Goal: Task Accomplishment & Management: Complete application form

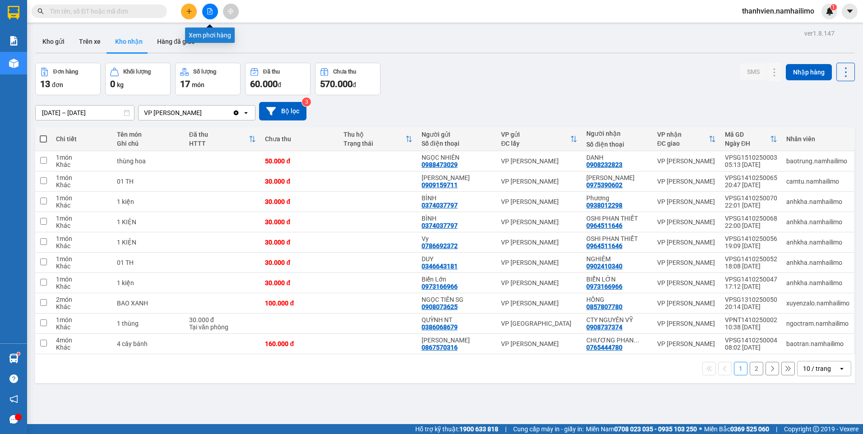
click at [210, 9] on icon "file-add" at bounding box center [210, 11] width 6 height 6
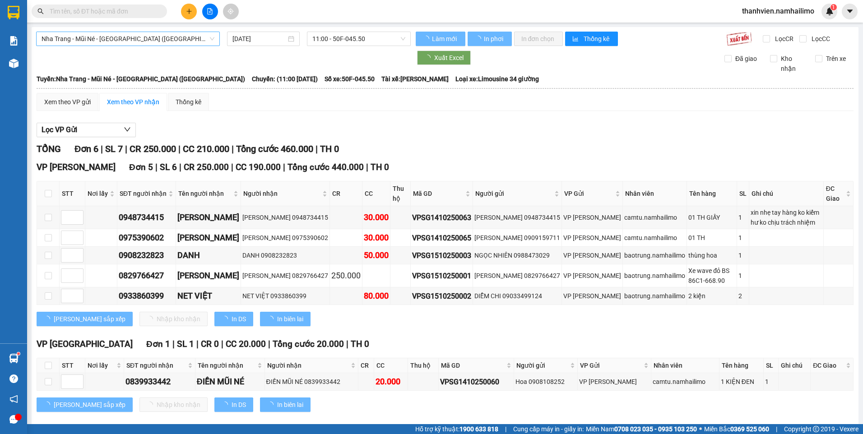
click at [171, 42] on span "Nha Trang - Mũi Né - [GEOGRAPHIC_DATA] ([GEOGRAPHIC_DATA])" at bounding box center [128, 39] width 173 height 14
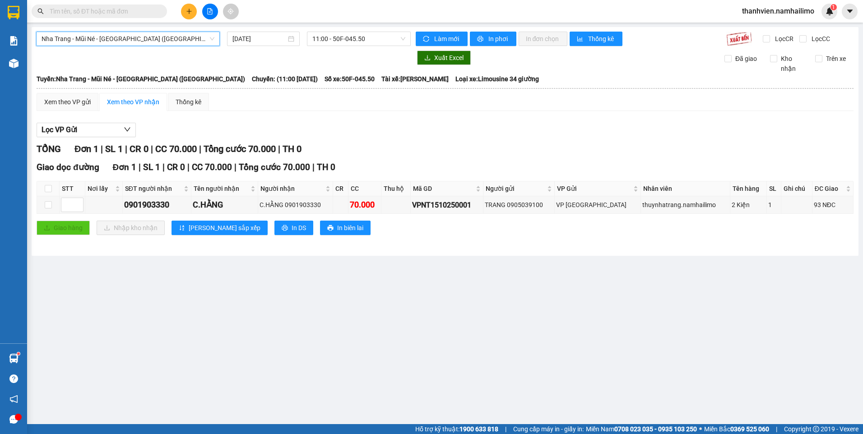
click at [163, 34] on span "Nha Trang - Mũi Né - [GEOGRAPHIC_DATA] ([GEOGRAPHIC_DATA])" at bounding box center [128, 39] width 173 height 14
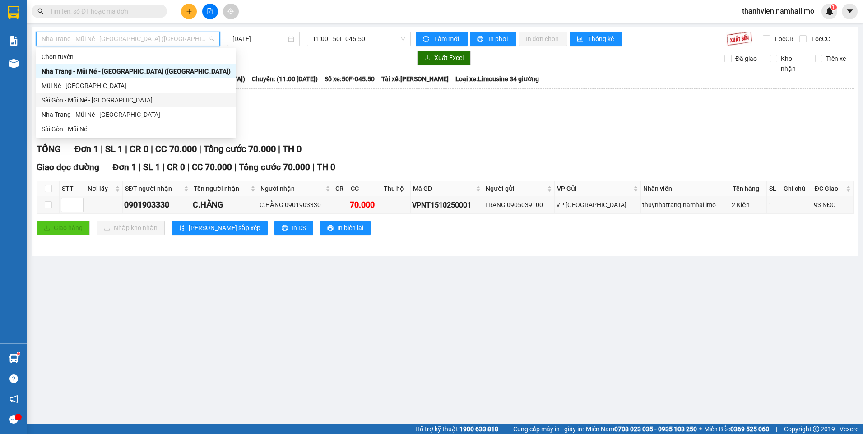
click at [142, 99] on div "Sài Gòn - Mũi Né - [GEOGRAPHIC_DATA]" at bounding box center [136, 100] width 189 height 10
type input "[DATE]"
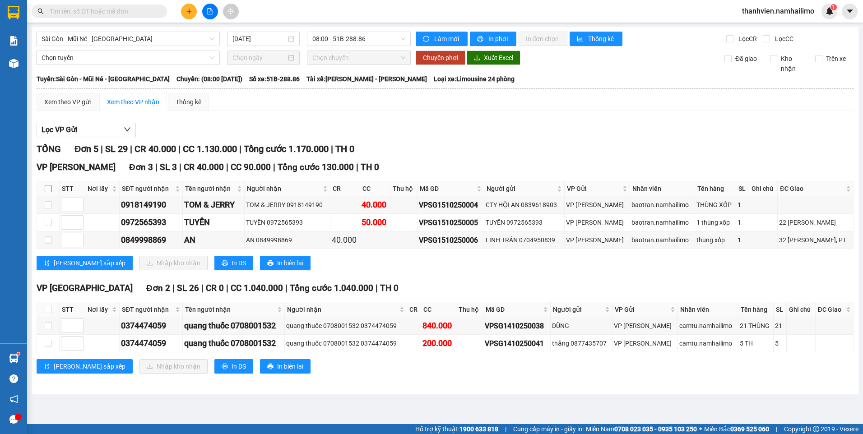
click at [51, 190] on input "checkbox" at bounding box center [48, 188] width 7 height 7
checkbox input "true"
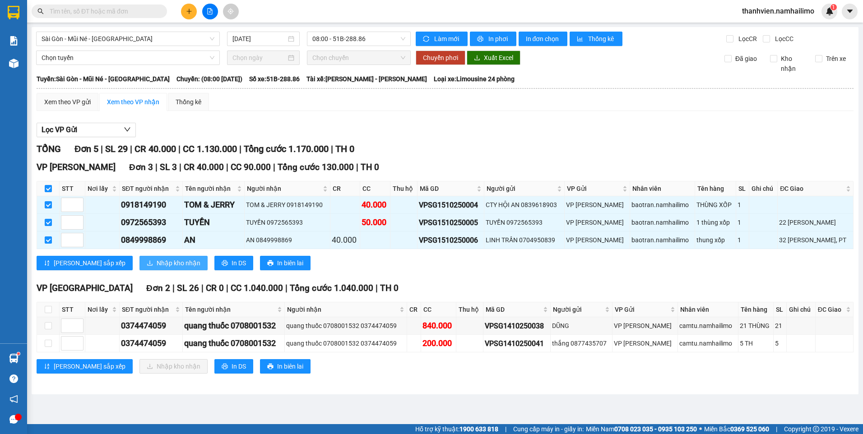
click at [157, 264] on span "Nhập kho nhận" at bounding box center [179, 263] width 44 height 10
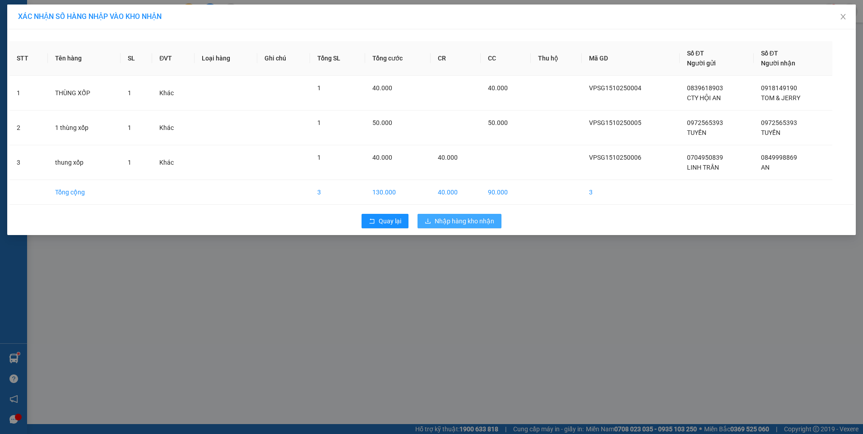
click at [448, 219] on span "Nhập hàng kho nhận" at bounding box center [465, 221] width 60 height 10
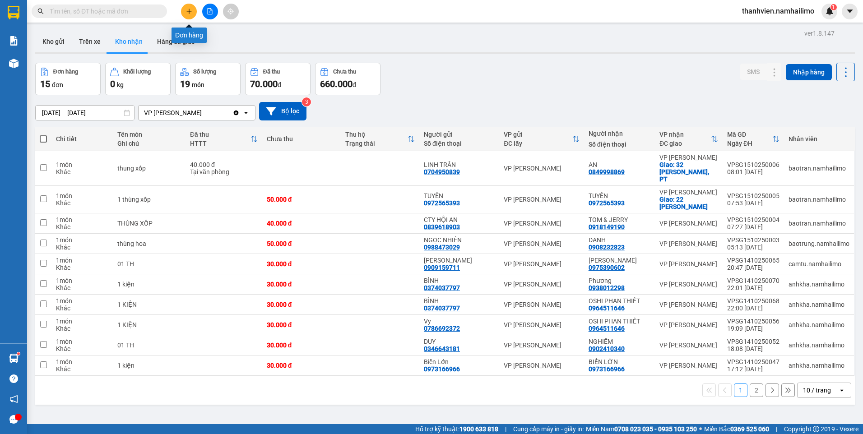
click at [186, 9] on icon "plus" at bounding box center [189, 11] width 6 height 6
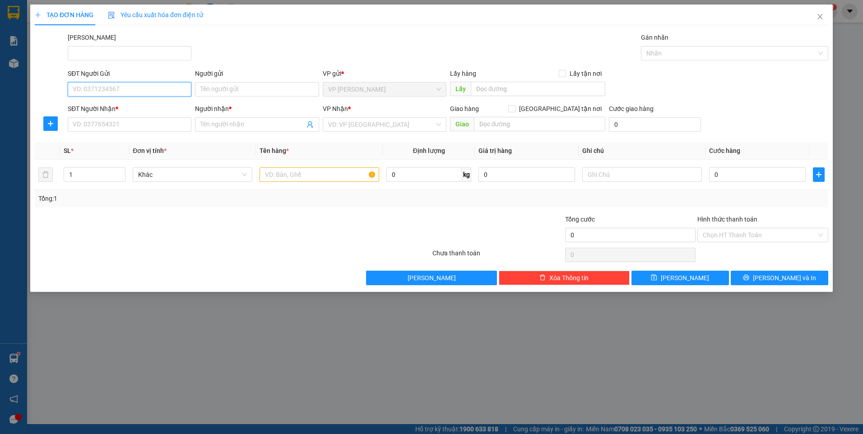
click at [109, 92] on input "SĐT Người Gửi" at bounding box center [130, 89] width 124 height 14
type input "0813934545"
click at [121, 104] on div "0813934545 - KIM THOA" at bounding box center [129, 108] width 113 height 10
type input "KIM THOA"
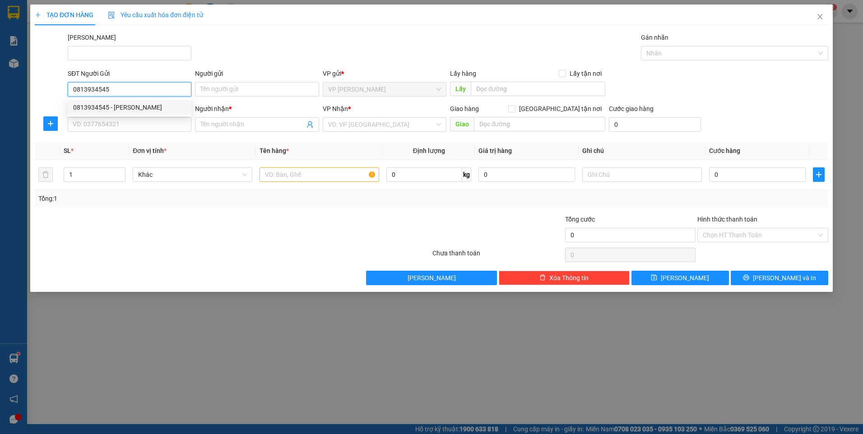
type input "0869024132"
type input "SONG THƯ"
type input "30.000"
type input "0813934545"
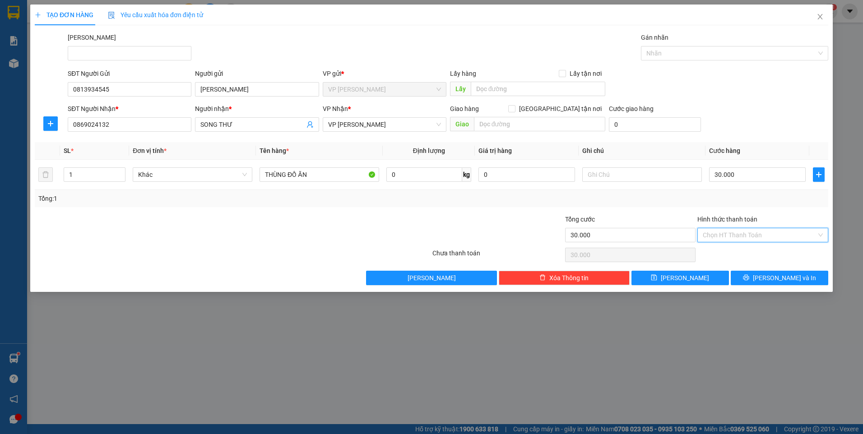
drag, startPoint x: 734, startPoint y: 234, endPoint x: 738, endPoint y: 247, distance: 13.4
click at [734, 235] on input "Hình thức thanh toán" at bounding box center [760, 235] width 114 height 14
drag, startPoint x: 734, startPoint y: 257, endPoint x: 742, endPoint y: 274, distance: 18.8
click at [734, 257] on div "Tại văn phòng" at bounding box center [763, 253] width 120 height 10
type input "0"
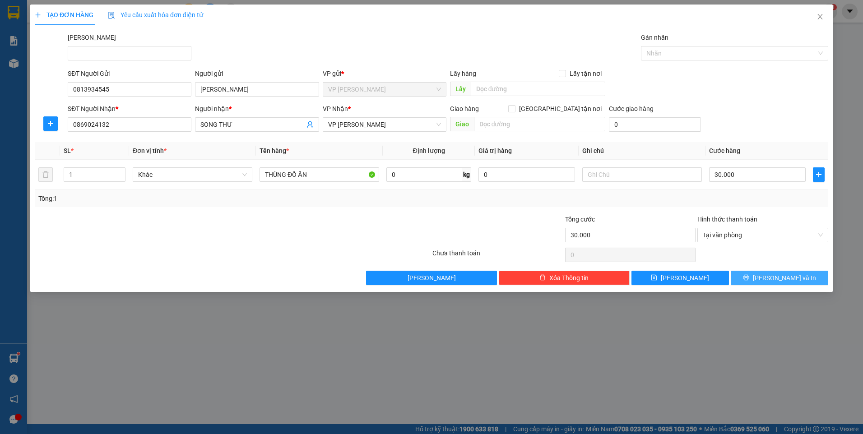
click at [743, 280] on button "[PERSON_NAME] và In" at bounding box center [780, 278] width 98 height 14
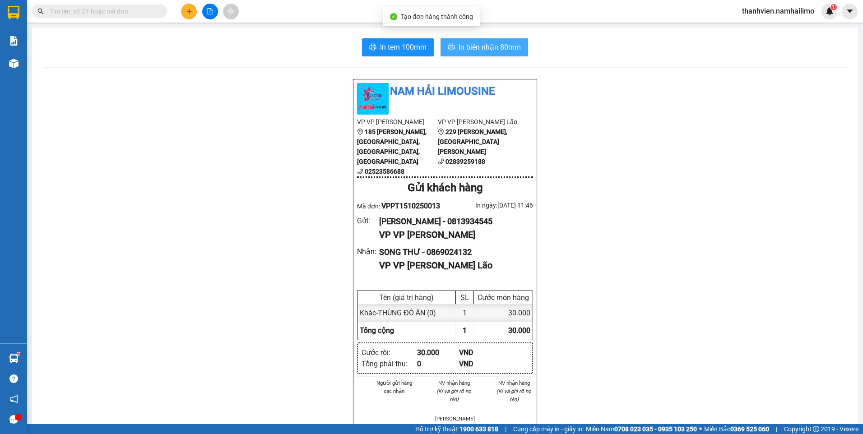
click at [485, 46] on span "In biên nhận 80mm" at bounding box center [490, 47] width 62 height 11
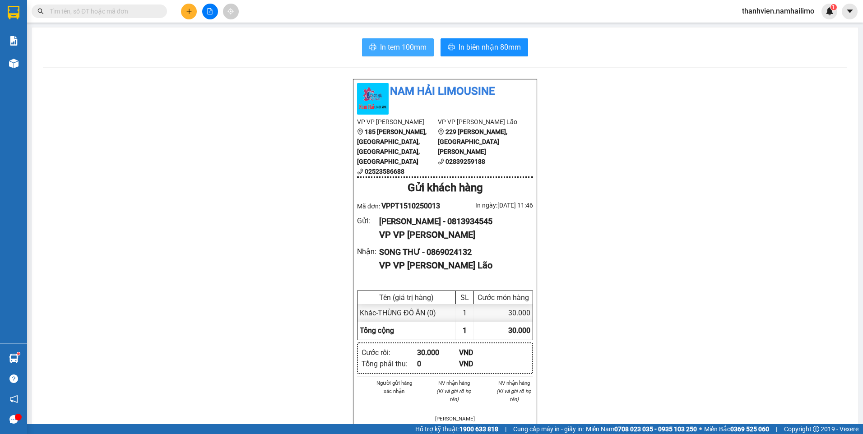
click at [415, 43] on span "In tem 100mm" at bounding box center [403, 47] width 47 height 11
click at [213, 13] on icon "file-add" at bounding box center [210, 11] width 6 height 6
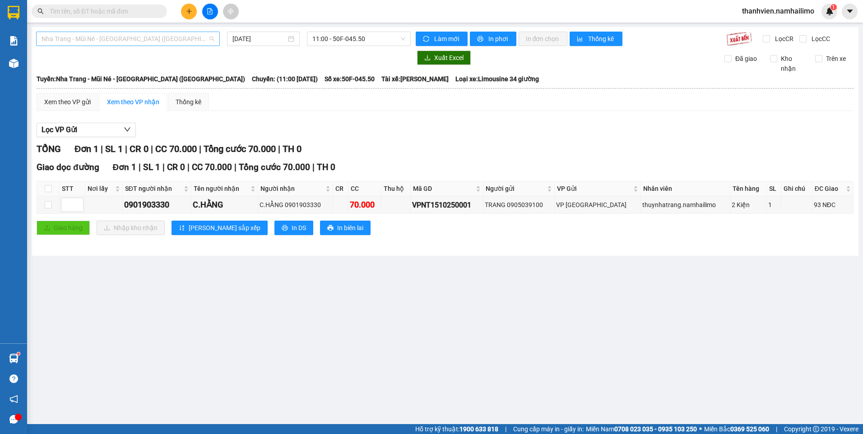
click at [172, 38] on span "Nha Trang - Mũi Né - [GEOGRAPHIC_DATA] ([GEOGRAPHIC_DATA])" at bounding box center [128, 39] width 173 height 14
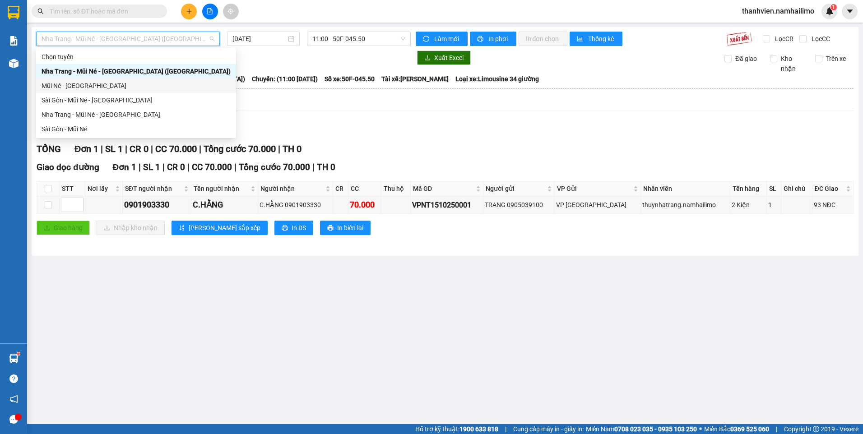
click at [104, 85] on div "Mũi Né - [GEOGRAPHIC_DATA]" at bounding box center [136, 86] width 189 height 10
type input "[DATE]"
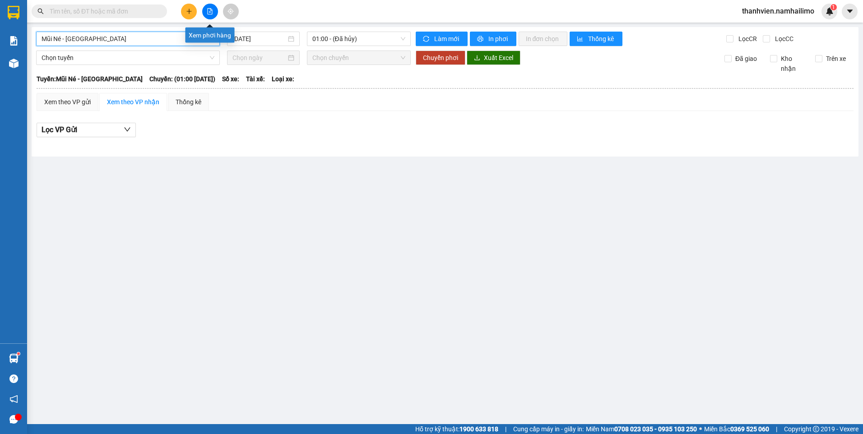
click at [213, 12] on icon "file-add" at bounding box center [210, 11] width 6 height 6
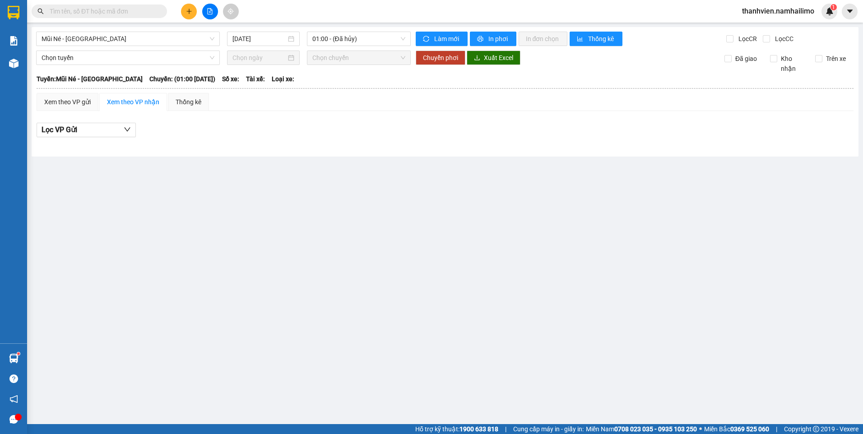
click at [213, 12] on icon "file-add" at bounding box center [210, 11] width 6 height 6
click at [213, 11] on button at bounding box center [210, 12] width 16 height 16
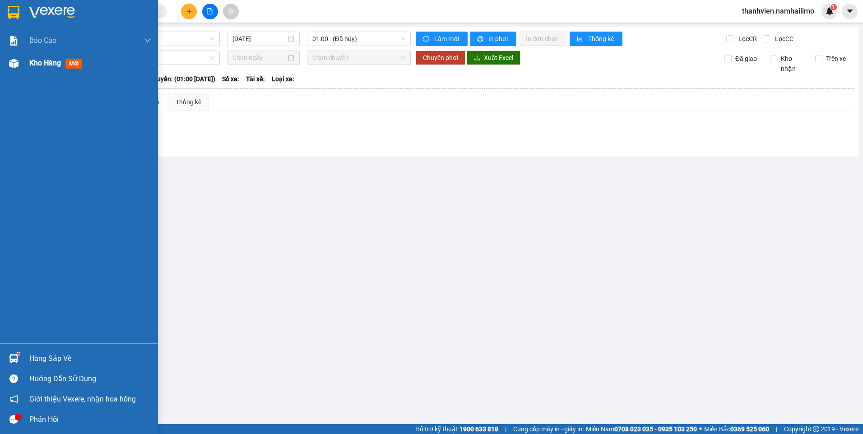
click at [29, 62] on span "Kho hàng" at bounding box center [45, 63] width 32 height 9
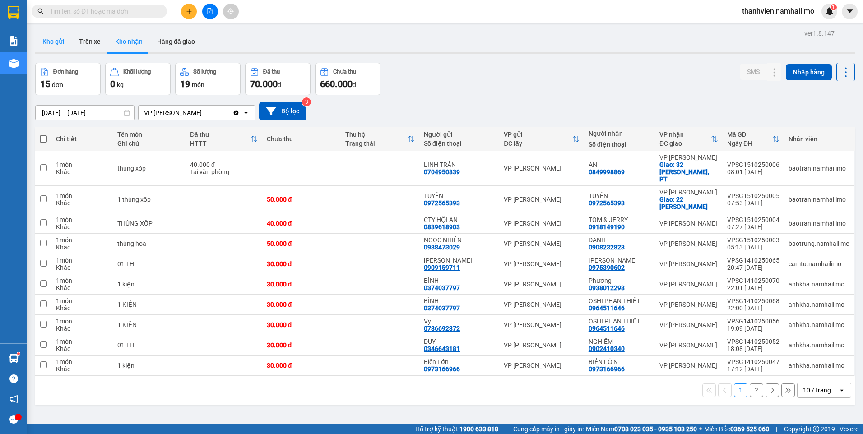
click at [49, 43] on button "Kho gửi" at bounding box center [53, 42] width 37 height 22
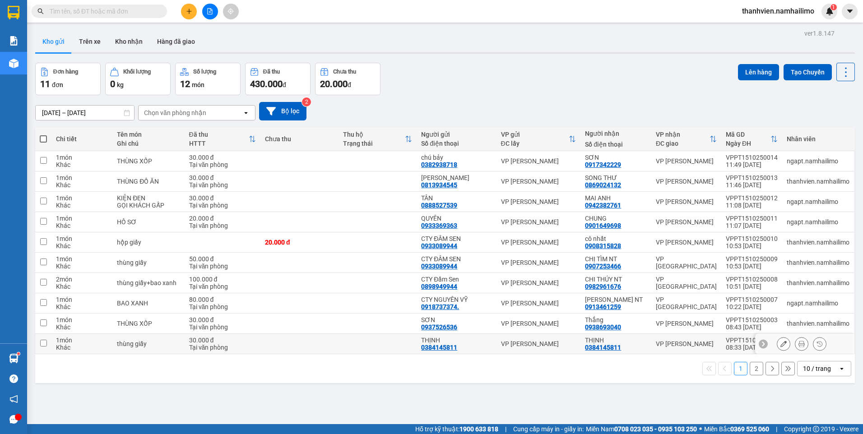
click at [47, 343] on input "checkbox" at bounding box center [43, 343] width 7 height 7
checkbox input "true"
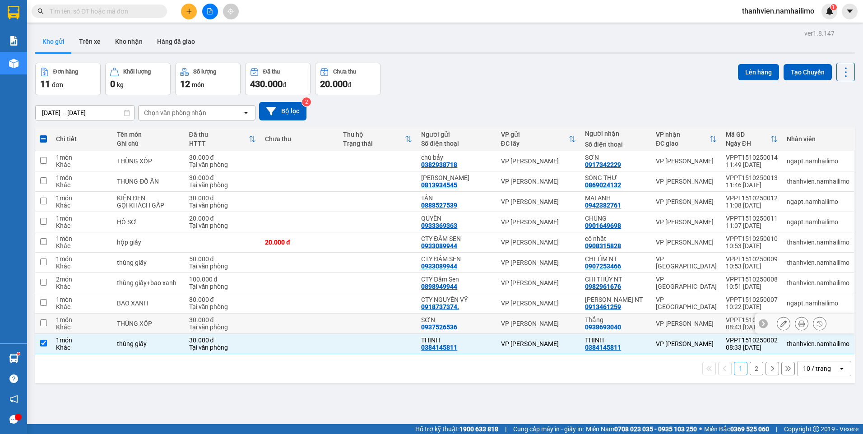
click at [47, 326] on td at bounding box center [43, 324] width 16 height 20
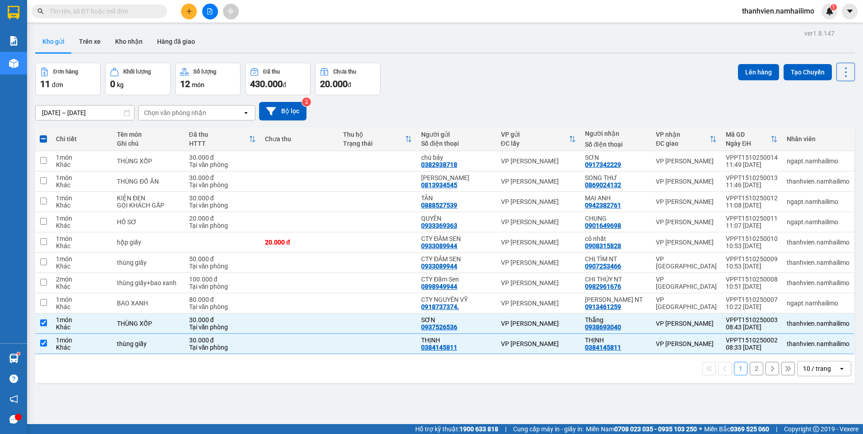
click at [92, 406] on div "ver 1.8.147 Kho gửi Trên xe Kho nhận Hàng đã giao Đơn hàng 11 đơn Khối lượng 0 …" at bounding box center [445, 244] width 827 height 434
click at [750, 371] on button "2" at bounding box center [757, 369] width 14 height 14
checkbox input "false"
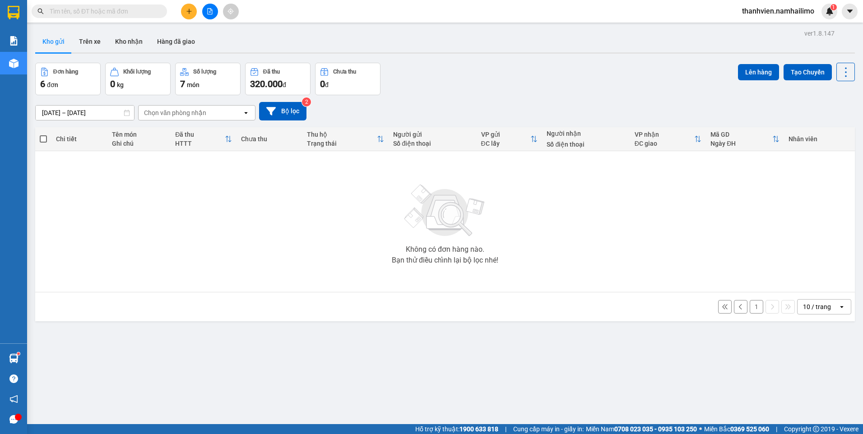
click at [752, 309] on button "1" at bounding box center [757, 307] width 14 height 14
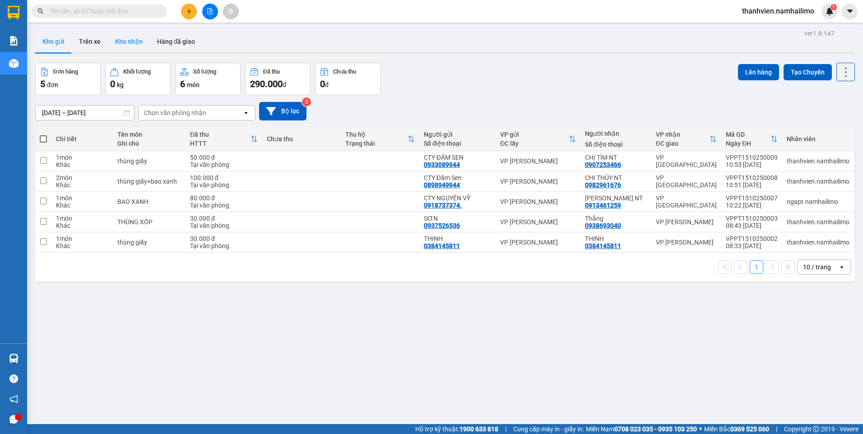
click at [113, 35] on button "Kho nhận" at bounding box center [129, 42] width 42 height 22
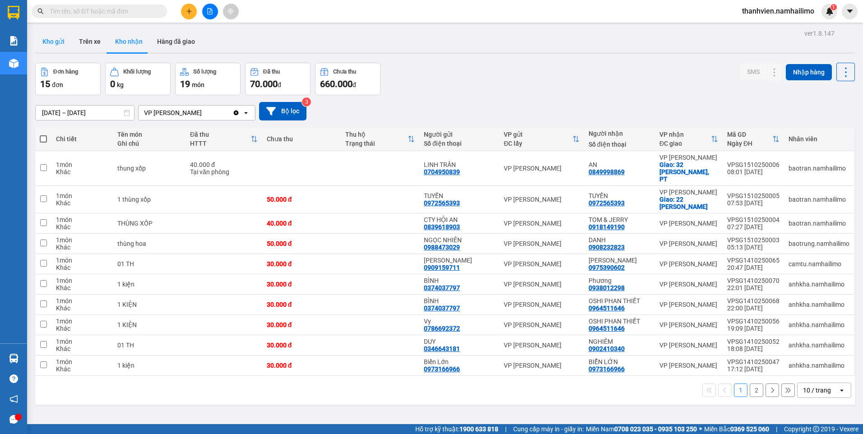
click at [53, 43] on button "Kho gửi" at bounding box center [53, 42] width 37 height 22
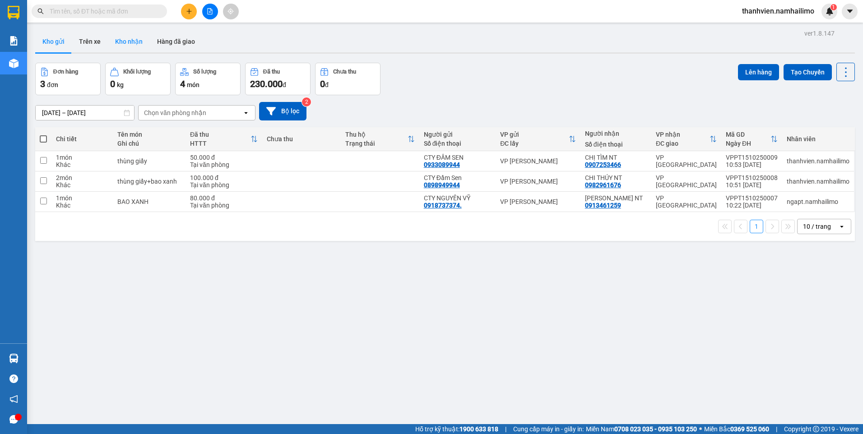
click at [127, 42] on button "Kho nhận" at bounding box center [129, 42] width 42 height 22
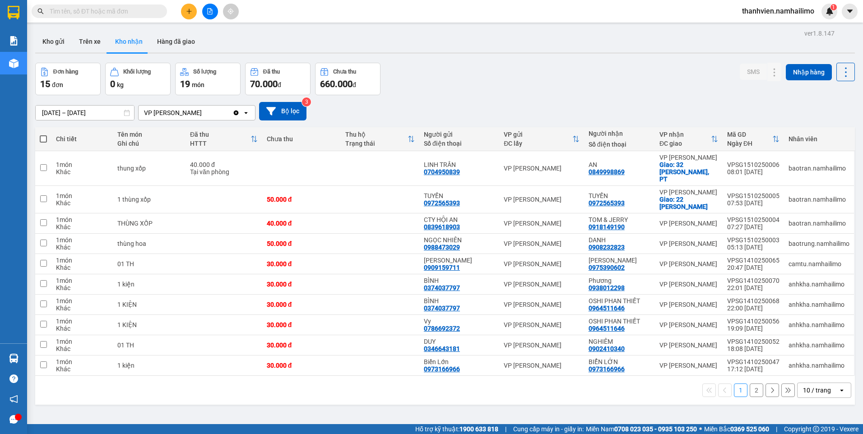
click at [211, 16] on button at bounding box center [210, 12] width 16 height 16
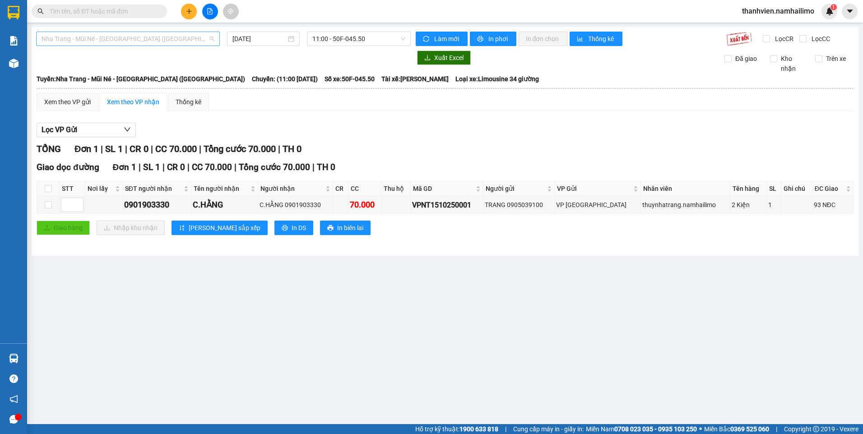
click at [191, 36] on span "Nha Trang - Mũi Né - [GEOGRAPHIC_DATA] ([GEOGRAPHIC_DATA])" at bounding box center [128, 39] width 173 height 14
click at [163, 39] on span "Nha Trang - Mũi Né - [GEOGRAPHIC_DATA] ([GEOGRAPHIC_DATA])" at bounding box center [128, 39] width 173 height 14
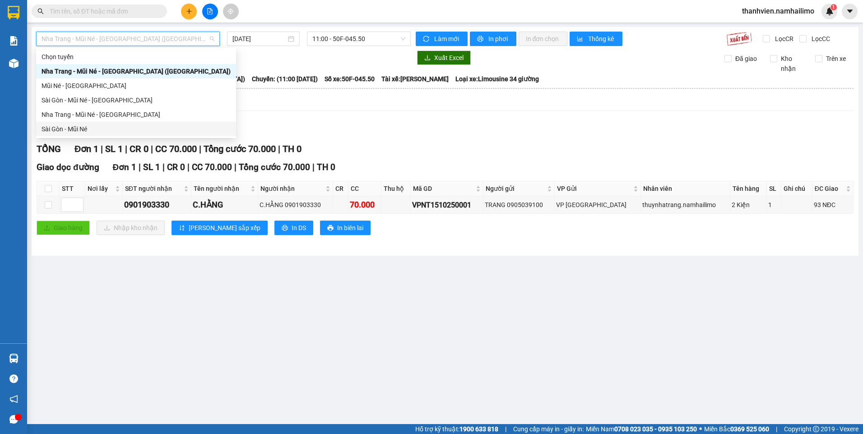
click at [73, 127] on div "Sài Gòn - Mũi Né" at bounding box center [136, 129] width 189 height 10
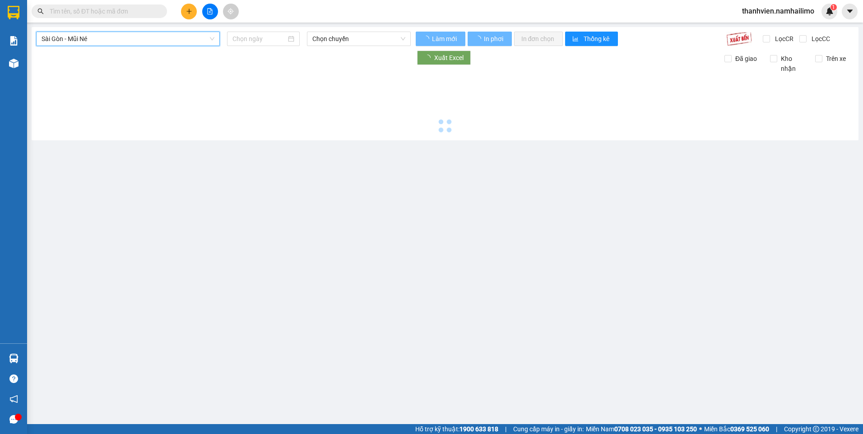
type input "[DATE]"
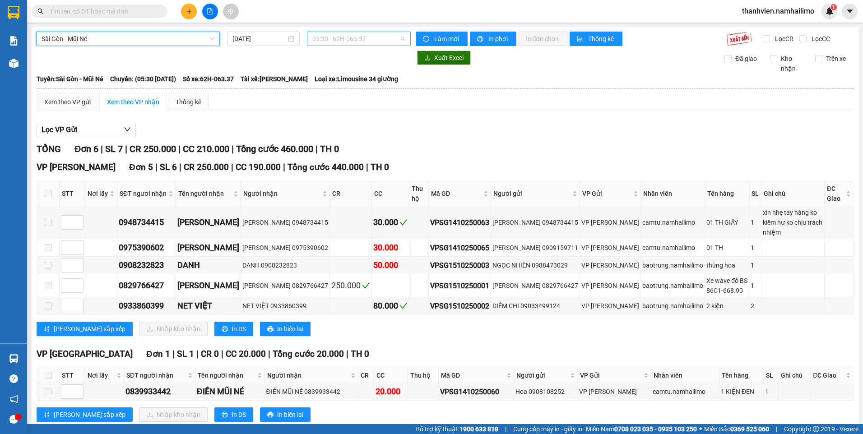
click at [381, 42] on span "05:30 - 62H-063.37" at bounding box center [358, 39] width 93 height 14
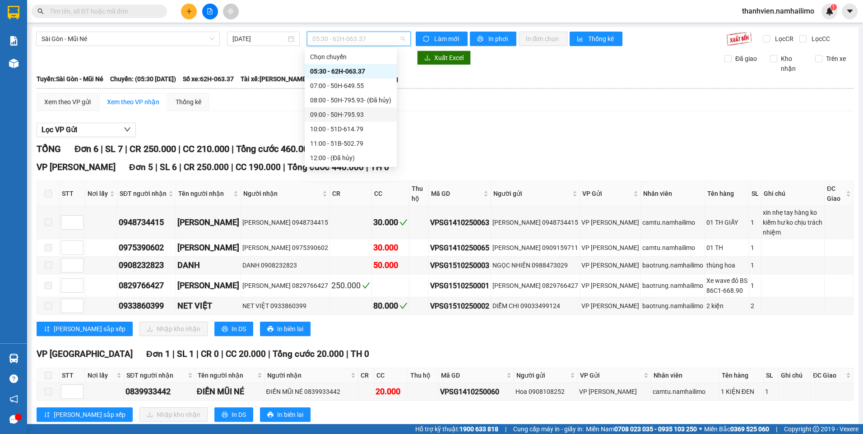
click at [353, 115] on div "09:00 - 50H-795.93" at bounding box center [350, 115] width 81 height 10
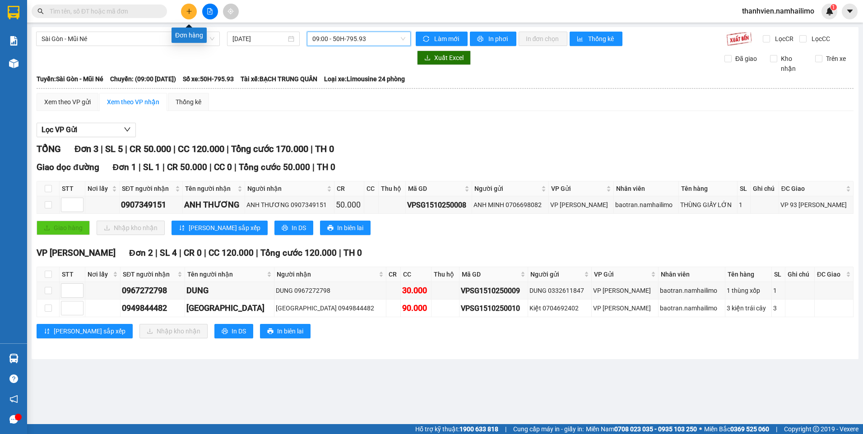
click at [191, 14] on icon "plus" at bounding box center [189, 11] width 6 height 6
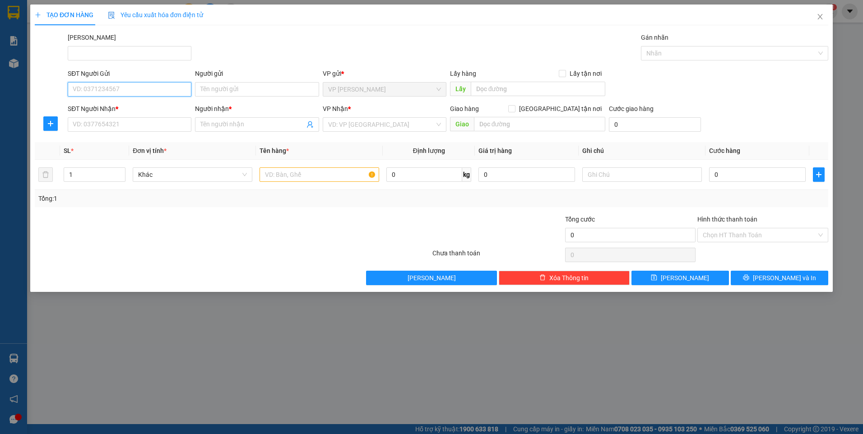
click at [121, 93] on input "SĐT Người Gửi" at bounding box center [130, 89] width 124 height 14
click at [817, 16] on icon "close" at bounding box center [820, 16] width 7 height 7
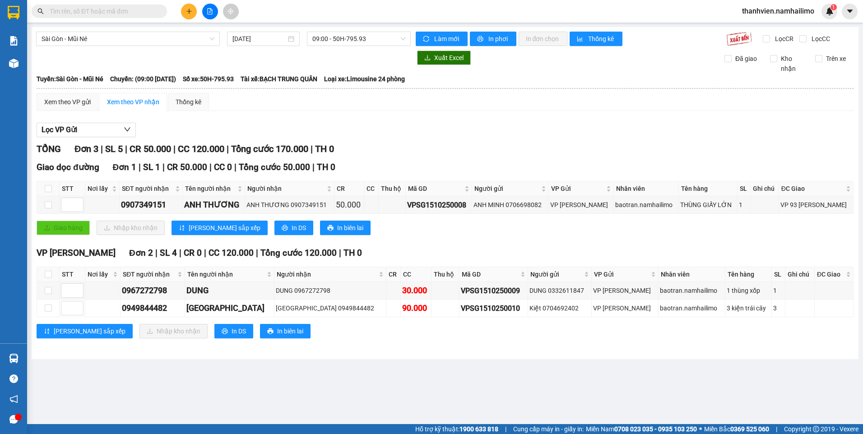
click at [125, 11] on input "text" at bounding box center [103, 11] width 107 height 10
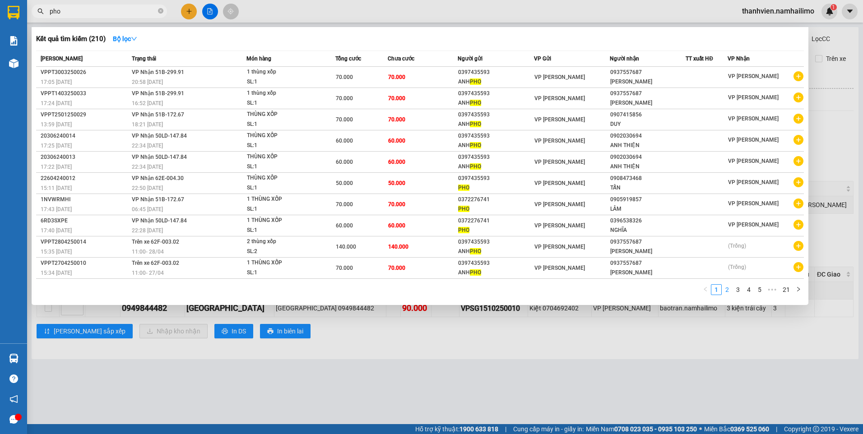
type input "pho"
click at [729, 294] on link "2" at bounding box center [728, 290] width 10 height 10
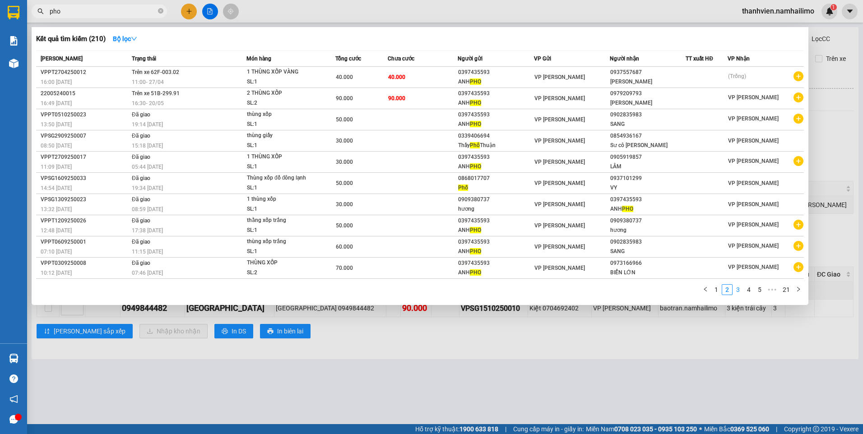
click at [737, 292] on link "3" at bounding box center [738, 290] width 10 height 10
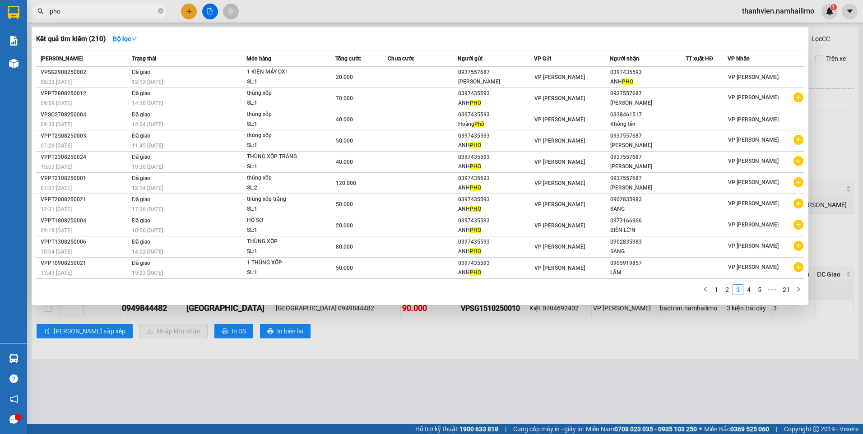
drag, startPoint x: 820, startPoint y: 392, endPoint x: 796, endPoint y: 384, distance: 25.1
click at [818, 392] on div at bounding box center [431, 217] width 863 height 434
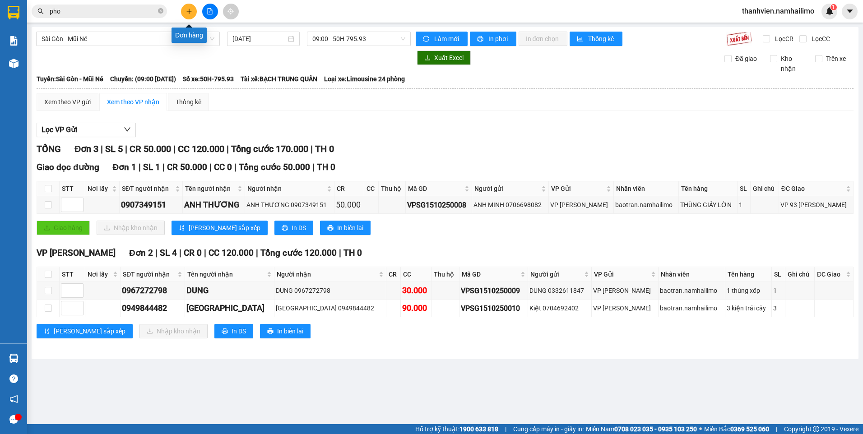
click at [185, 10] on button at bounding box center [189, 12] width 16 height 16
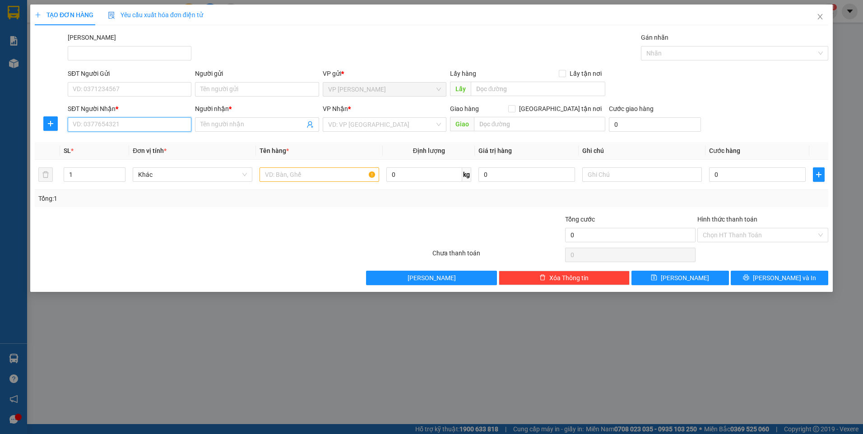
click at [106, 130] on input "SĐT Người Nhận *" at bounding box center [130, 124] width 124 height 14
type input "0949994094"
click at [234, 129] on input "Người nhận *" at bounding box center [253, 125] width 104 height 10
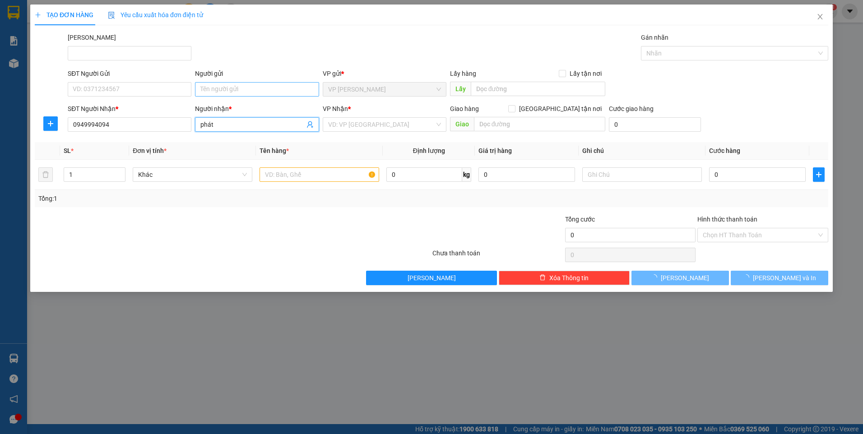
type input "phát"
click at [233, 89] on input "Người gửi" at bounding box center [257, 89] width 124 height 14
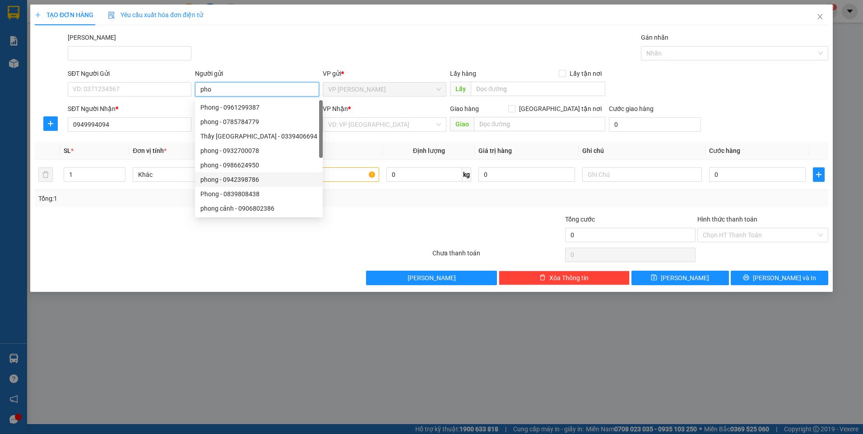
scroll to position [29, 0]
type input "pho"
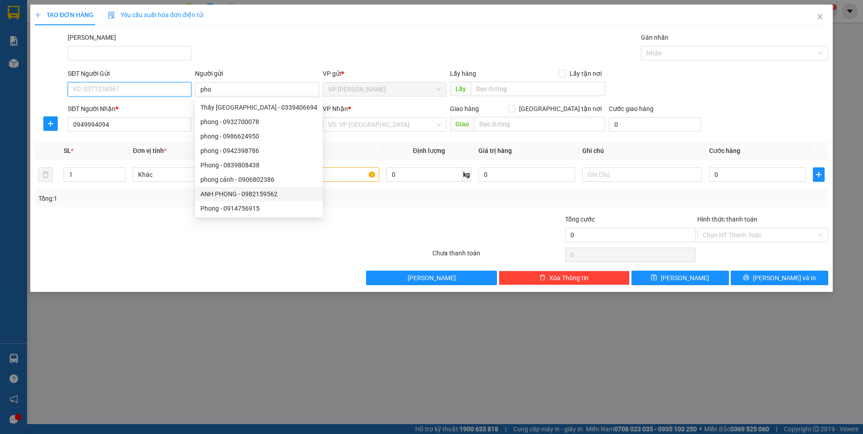
click at [103, 87] on input "SĐT Người Gửi" at bounding box center [130, 89] width 124 height 14
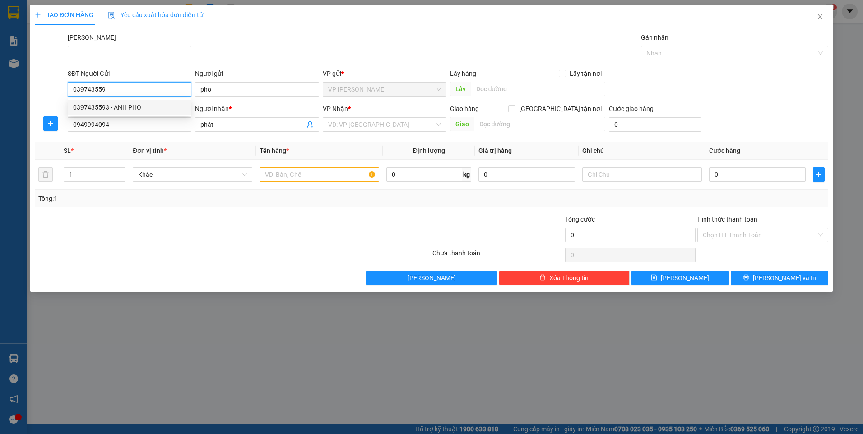
click at [122, 108] on div "0397435593 - ANH PHO" at bounding box center [129, 108] width 113 height 10
type input "0397435593"
type input "ANH PHO"
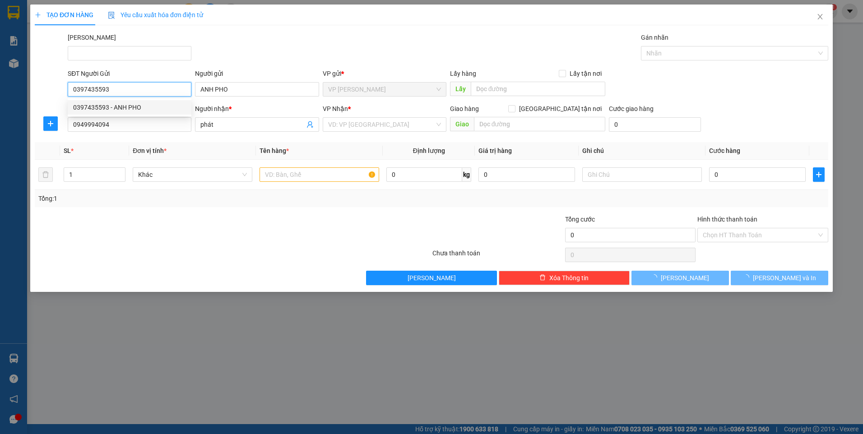
type input "50.000"
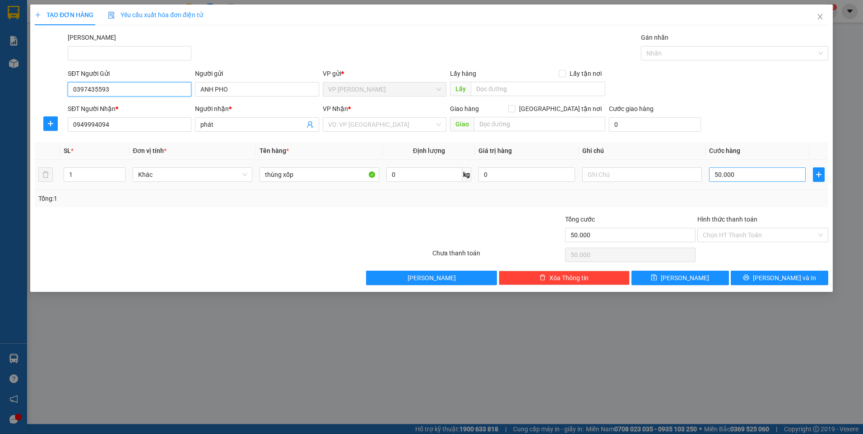
type input "0397435593"
click at [736, 177] on input "50.000" at bounding box center [757, 175] width 97 height 14
type input "8"
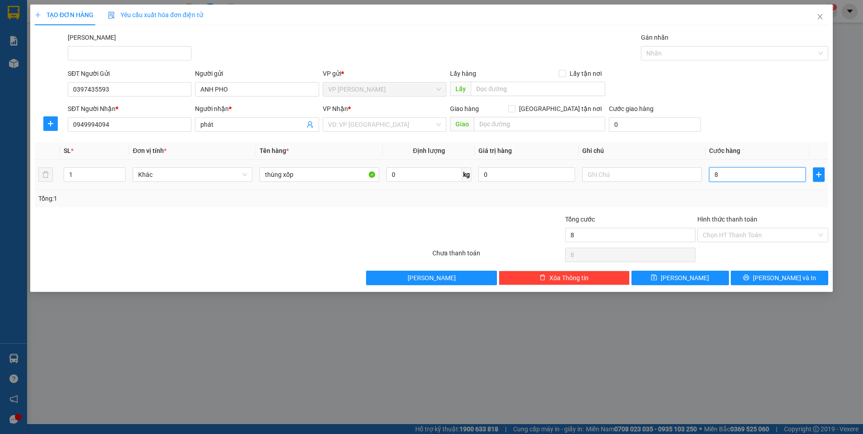
type input "80"
type input "80.000"
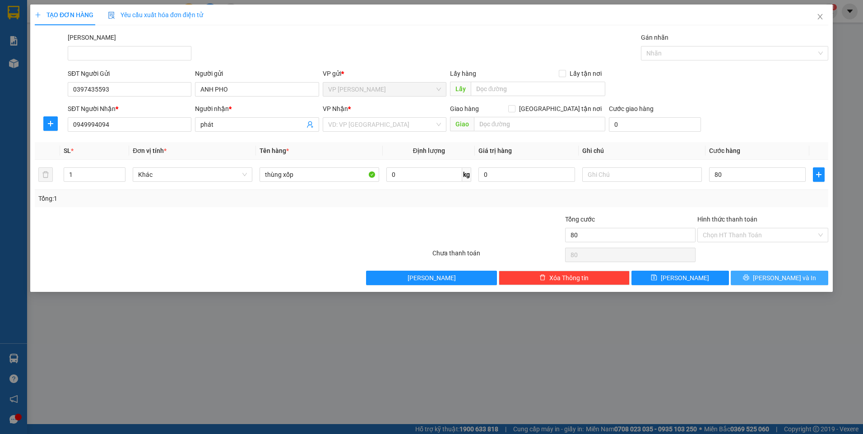
type input "80.000"
drag, startPoint x: 748, startPoint y: 279, endPoint x: 759, endPoint y: 286, distance: 13.2
click at [748, 280] on button "[PERSON_NAME] và In" at bounding box center [780, 278] width 98 height 14
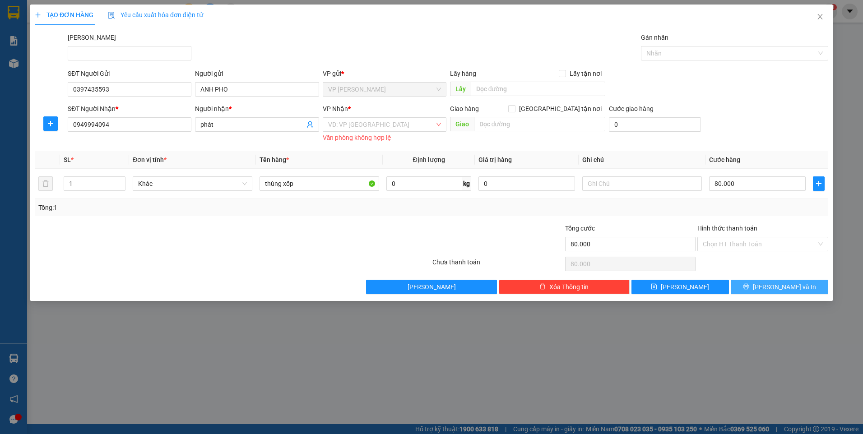
click at [746, 290] on button "[PERSON_NAME] và In" at bounding box center [780, 287] width 98 height 14
click at [746, 280] on button "[PERSON_NAME] và In" at bounding box center [780, 287] width 98 height 14
click at [378, 127] on input "search" at bounding box center [381, 125] width 107 height 14
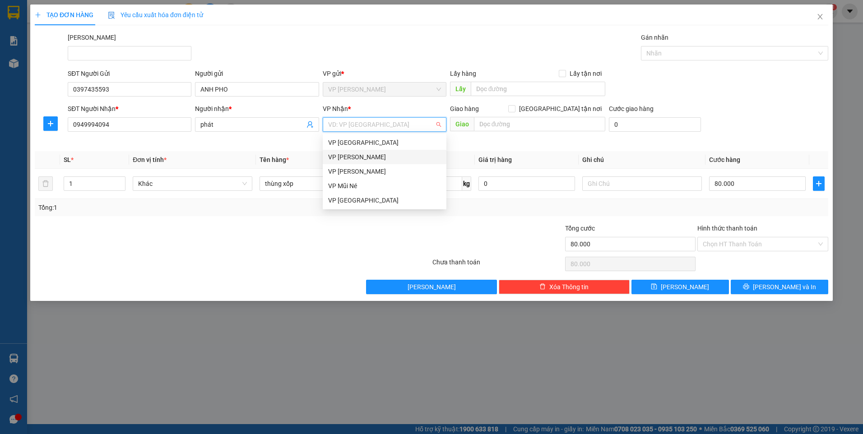
click at [372, 157] on div "VP [PERSON_NAME]" at bounding box center [384, 157] width 113 height 10
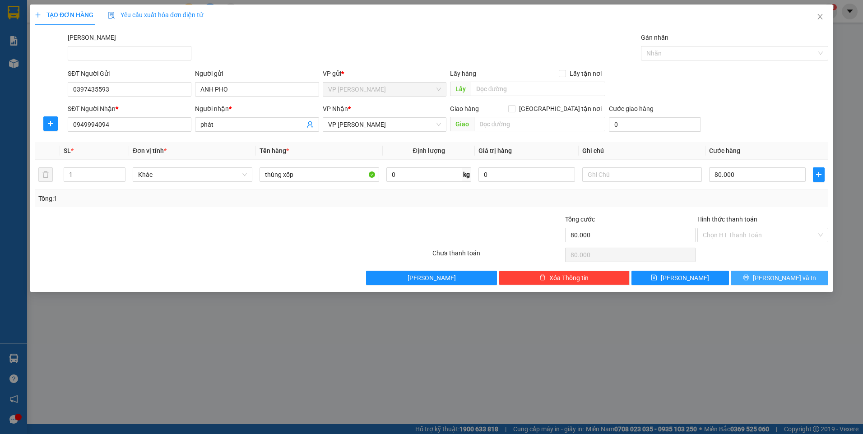
click at [747, 279] on button "[PERSON_NAME] và In" at bounding box center [780, 278] width 98 height 14
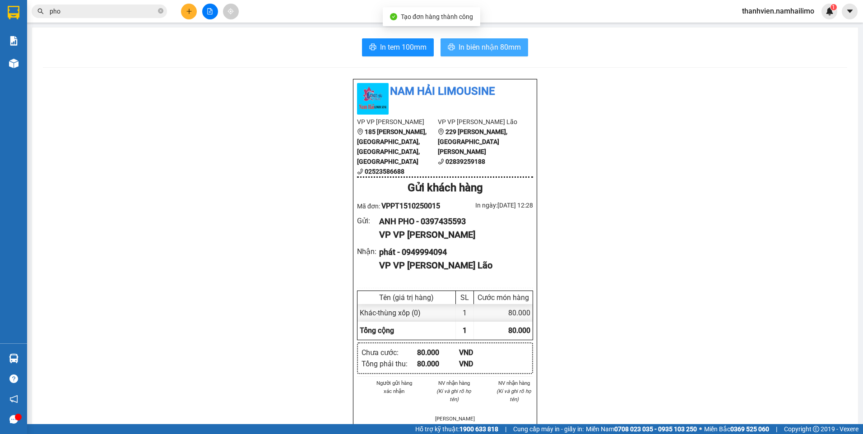
click at [481, 50] on span "In biên nhận 80mm" at bounding box center [490, 47] width 62 height 11
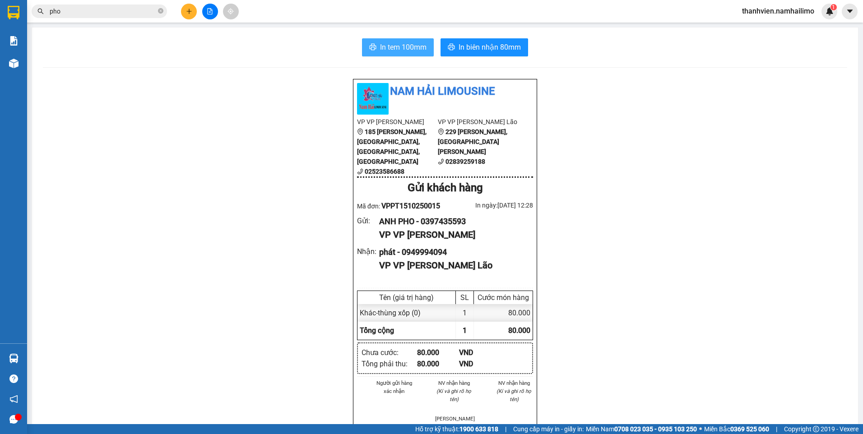
click at [402, 46] on span "In tem 100mm" at bounding box center [403, 47] width 47 height 11
click at [213, 7] on button at bounding box center [210, 12] width 16 height 16
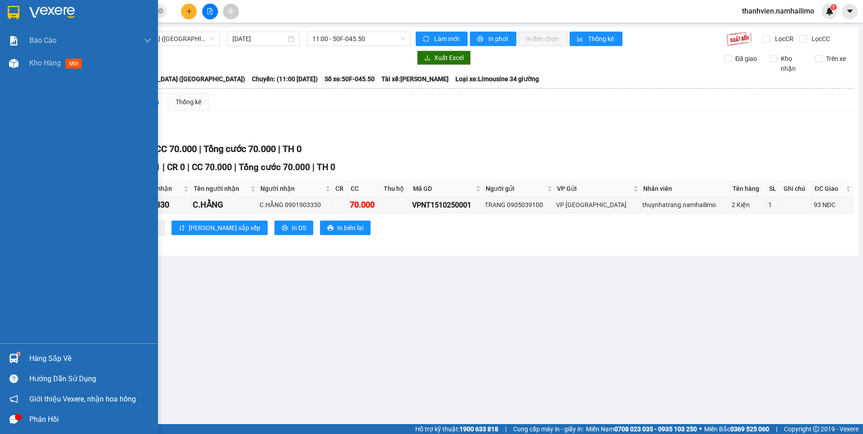
click at [20, 61] on div at bounding box center [14, 64] width 16 height 16
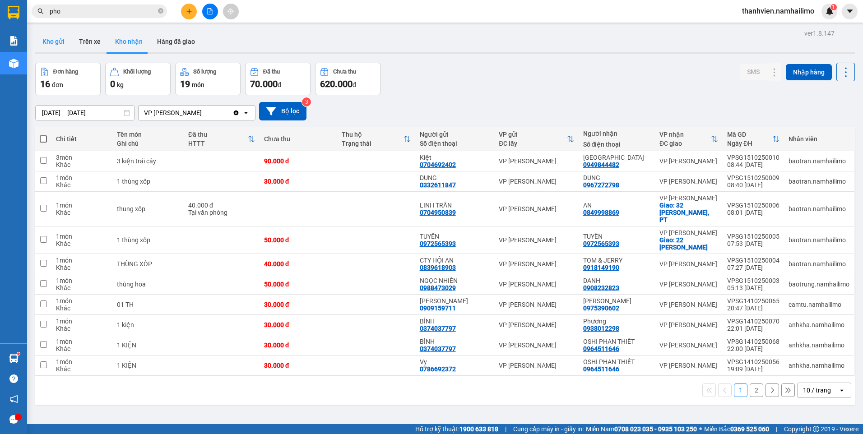
click at [60, 41] on button "Kho gửi" at bounding box center [53, 42] width 37 height 22
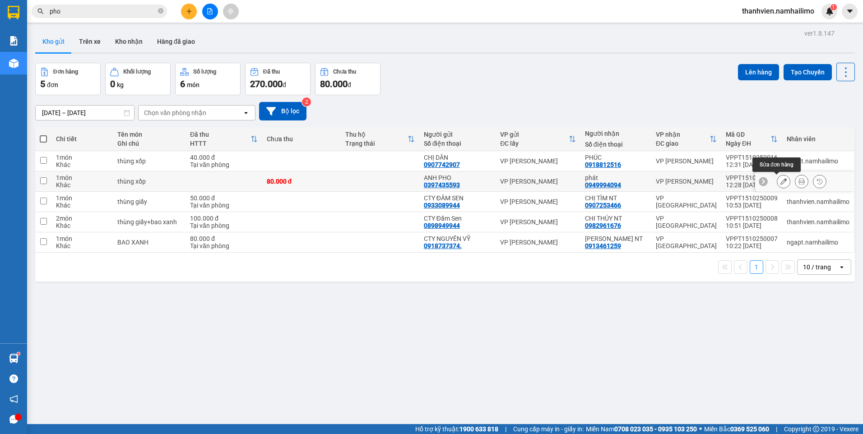
click at [780, 184] on button at bounding box center [784, 182] width 13 height 16
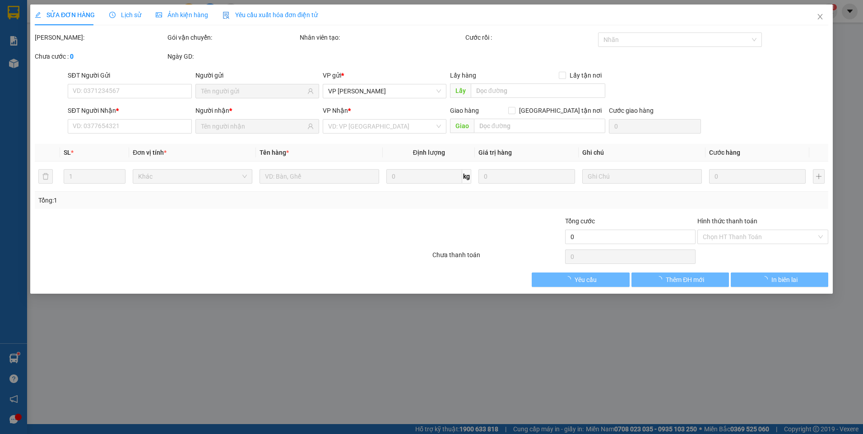
type input "0397435593"
type input "0949994094"
type input "80.000"
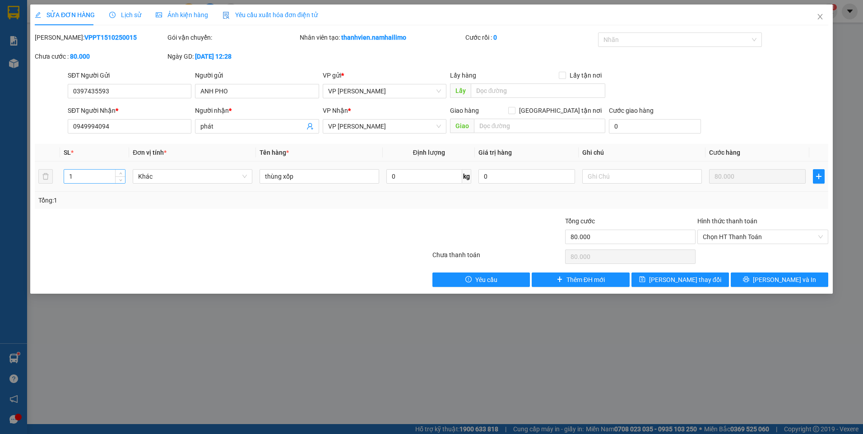
click at [85, 178] on input "1" at bounding box center [94, 177] width 61 height 14
click at [823, 17] on icon "close" at bounding box center [820, 16] width 7 height 7
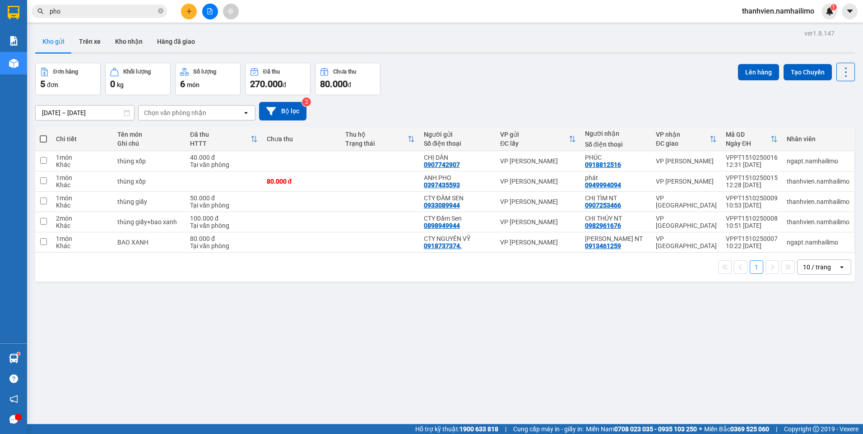
click at [76, 10] on input "pho" at bounding box center [103, 11] width 107 height 10
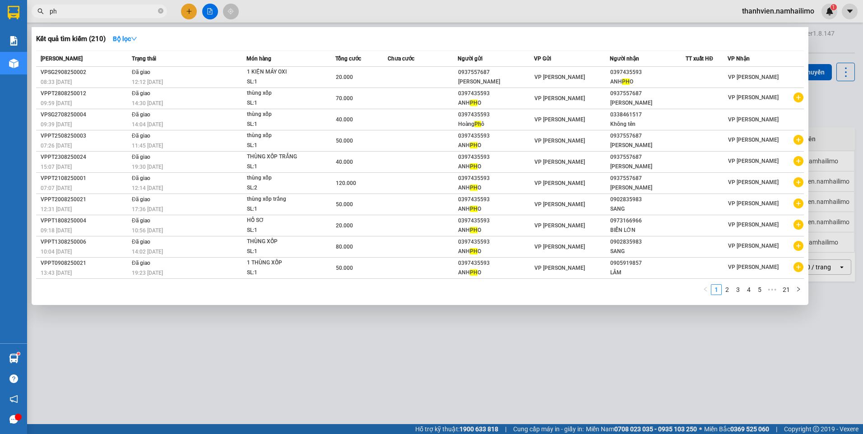
type input "p"
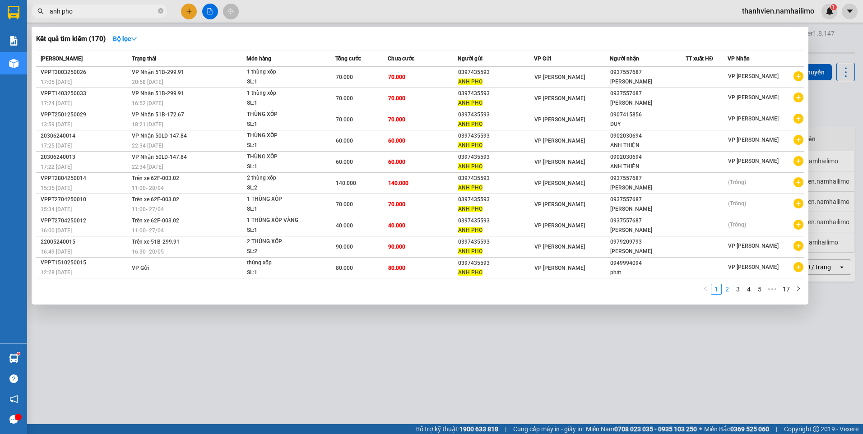
type input "anh pho"
click at [725, 289] on link "2" at bounding box center [728, 289] width 10 height 10
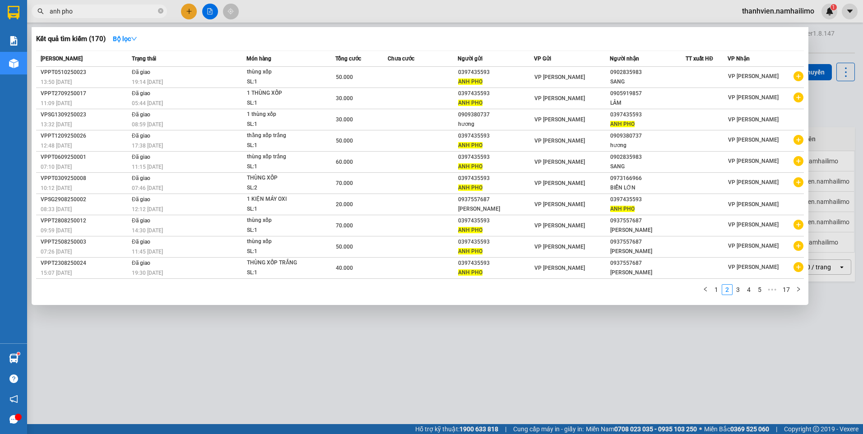
drag, startPoint x: 510, startPoint y: 411, endPoint x: 553, endPoint y: 359, distance: 67.6
click at [510, 410] on div at bounding box center [431, 217] width 863 height 434
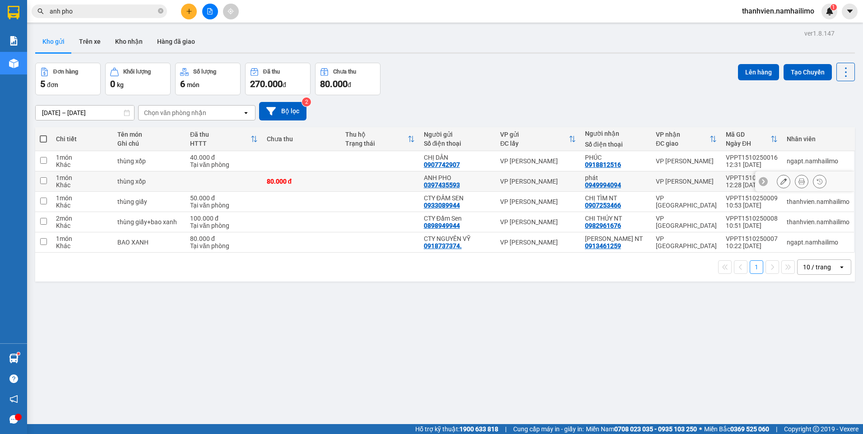
click at [503, 183] on td "VP [PERSON_NAME]" at bounding box center [538, 182] width 85 height 20
checkbox input "true"
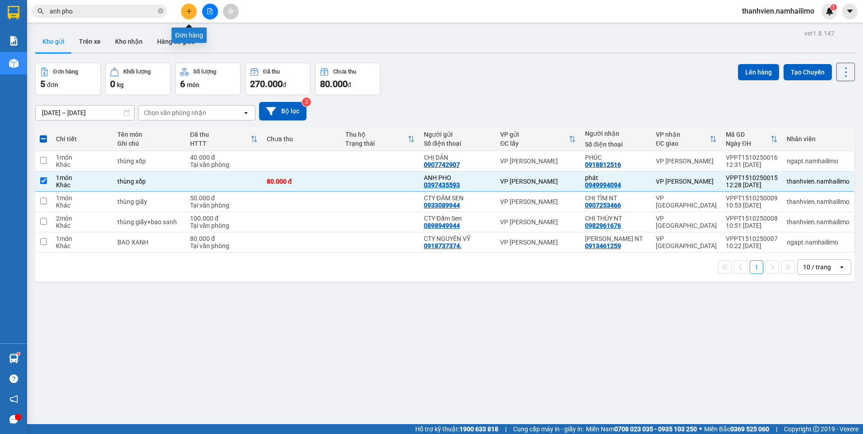
click at [188, 11] on icon "plus" at bounding box center [189, 11] width 5 height 0
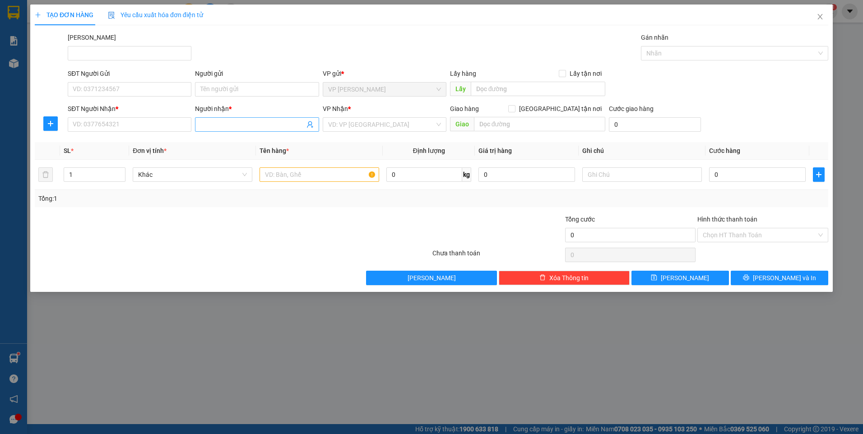
click at [228, 127] on input "Người nhận *" at bounding box center [253, 125] width 104 height 10
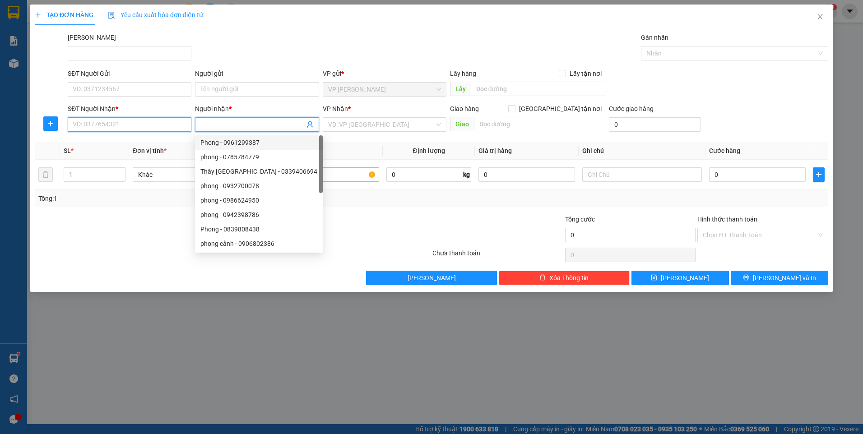
click at [138, 127] on input "SĐT Người Nhận *" at bounding box center [130, 124] width 124 height 14
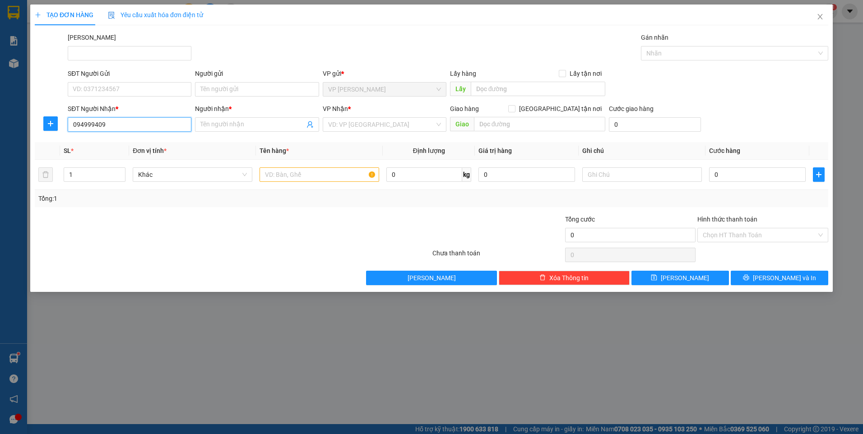
type input "0949994094"
click at [133, 147] on div "0949994094 - phát" at bounding box center [129, 143] width 113 height 10
type input "phát"
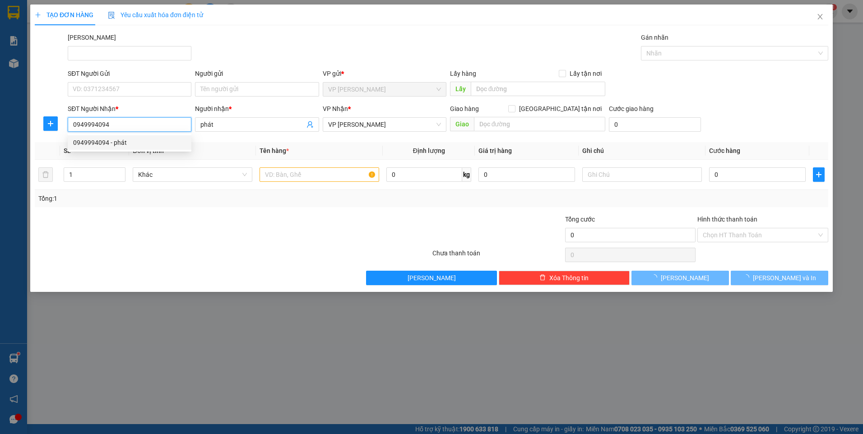
type input "80.000"
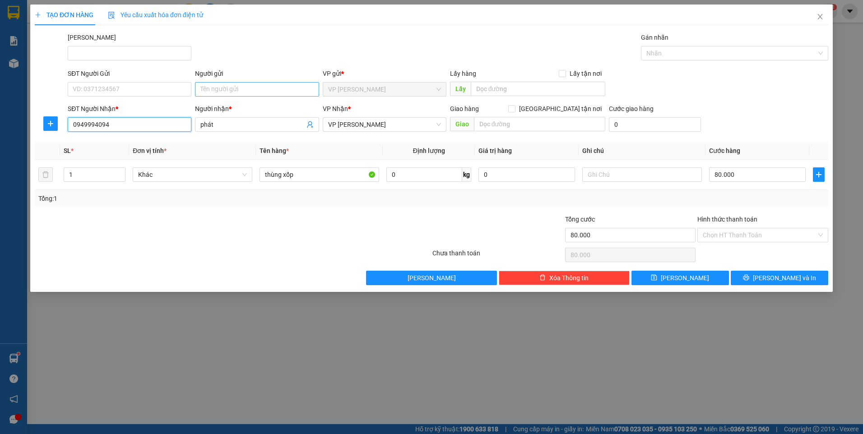
type input "0949994094"
click at [202, 87] on input "Người gửi" at bounding box center [257, 89] width 124 height 14
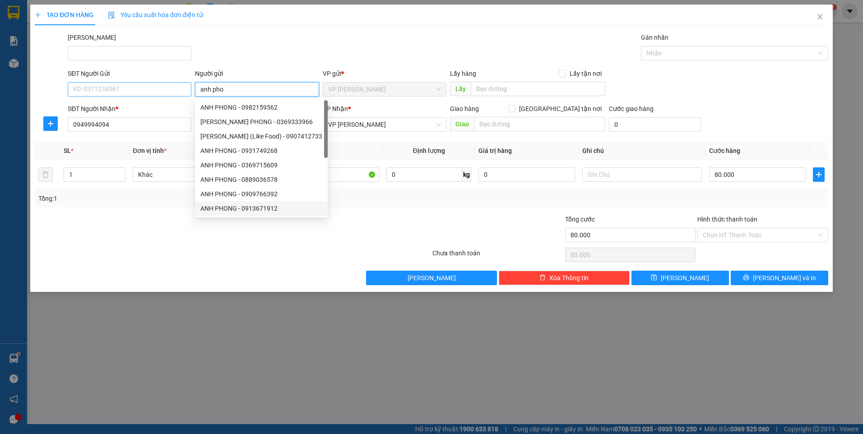
type input "anh pho"
click at [121, 91] on input "SĐT Người Gửi" at bounding box center [130, 89] width 124 height 14
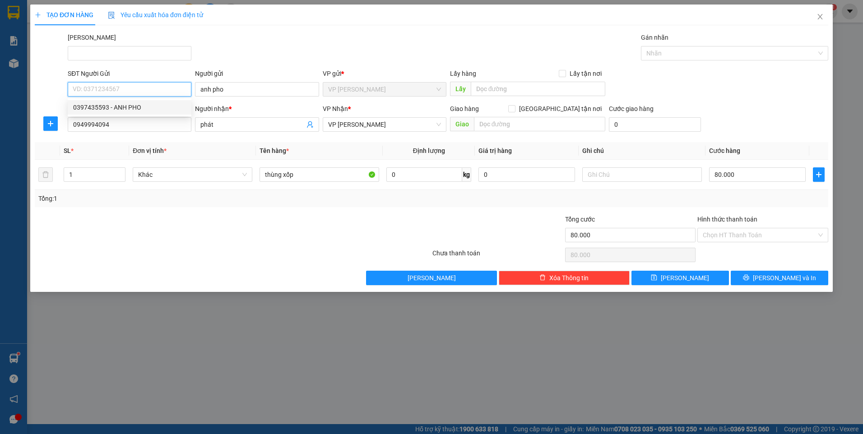
click at [154, 107] on div "0397435593 - ANH PHO" at bounding box center [129, 108] width 113 height 10
type input "0397435593"
type input "ANH PHO"
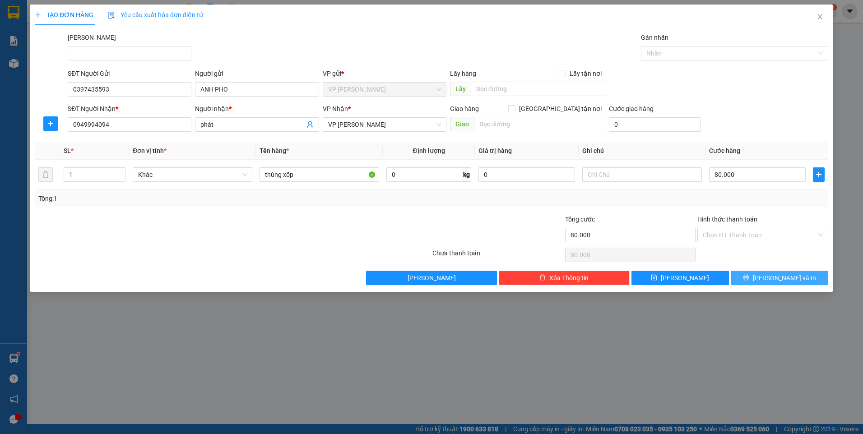
click at [753, 275] on button "[PERSON_NAME] và In" at bounding box center [780, 278] width 98 height 14
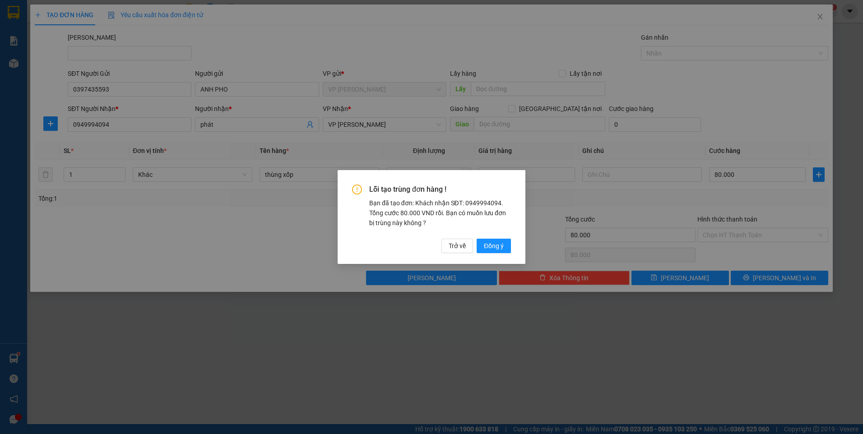
drag, startPoint x: 494, startPoint y: 246, endPoint x: 595, endPoint y: 314, distance: 121.4
click at [495, 246] on span "Đồng ý" at bounding box center [494, 246] width 20 height 10
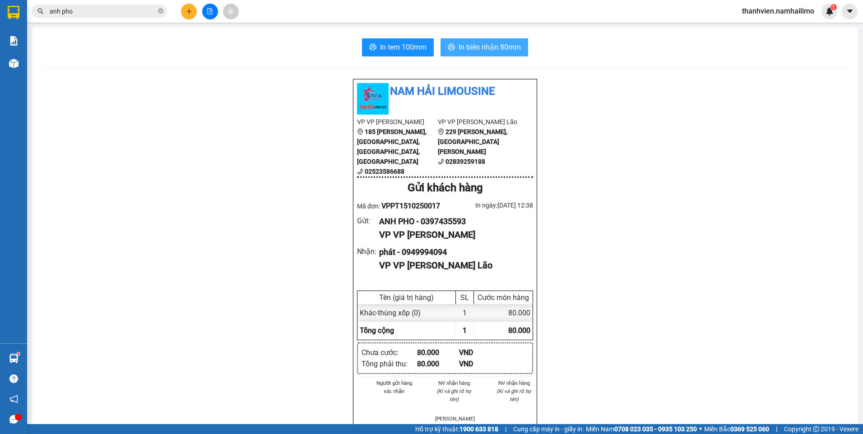
click at [487, 45] on span "In biên nhận 80mm" at bounding box center [490, 47] width 62 height 11
click at [416, 47] on span "In tem 100mm" at bounding box center [403, 47] width 47 height 11
